Goal: Check status

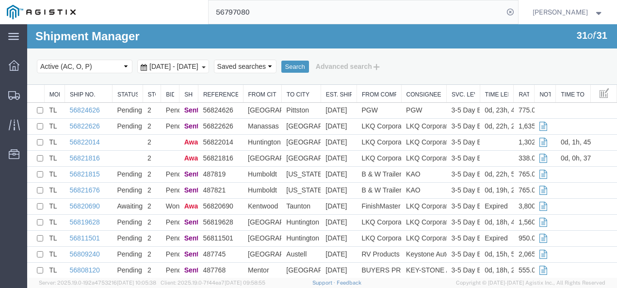
click at [326, 9] on input "56797080" at bounding box center [355, 11] width 295 height 23
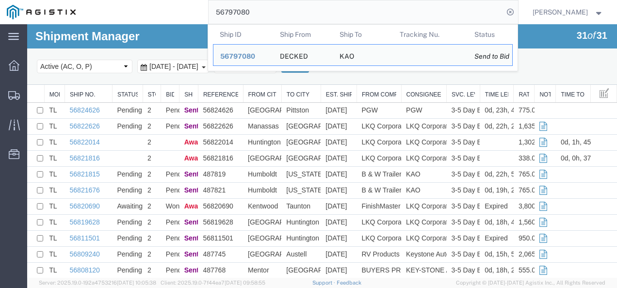
click at [326, 9] on input "56797080" at bounding box center [355, 11] width 295 height 23
paste input "13056"
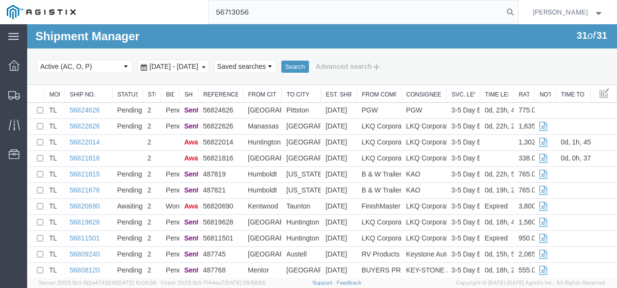
type input "56713056"
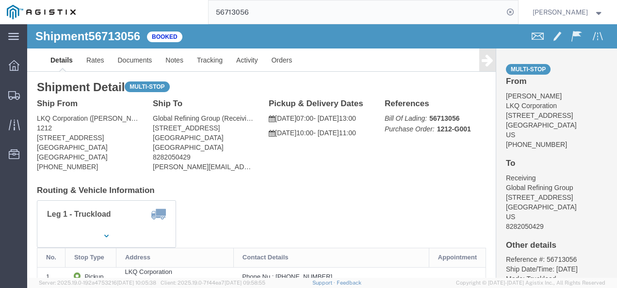
click div "Pickup & Delivery Dates [DATE] 07:00 - [DATE] 13:00 [DATE] 10:00 - [DATE] 11:00…"
click div "Shipment Detail Multi-stop Ship From LKQ Corporation ([PERSON_NAME]) [STREET_AD…"
drag, startPoint x: 306, startPoint y: 198, endPoint x: 297, endPoint y: 232, distance: 35.3
click div "Leg 1 - Truckload Vehicle 1: Standard Dry Van (53 Feet) Number of trucks: 1"
